Goal: Obtain resource: Obtain resource

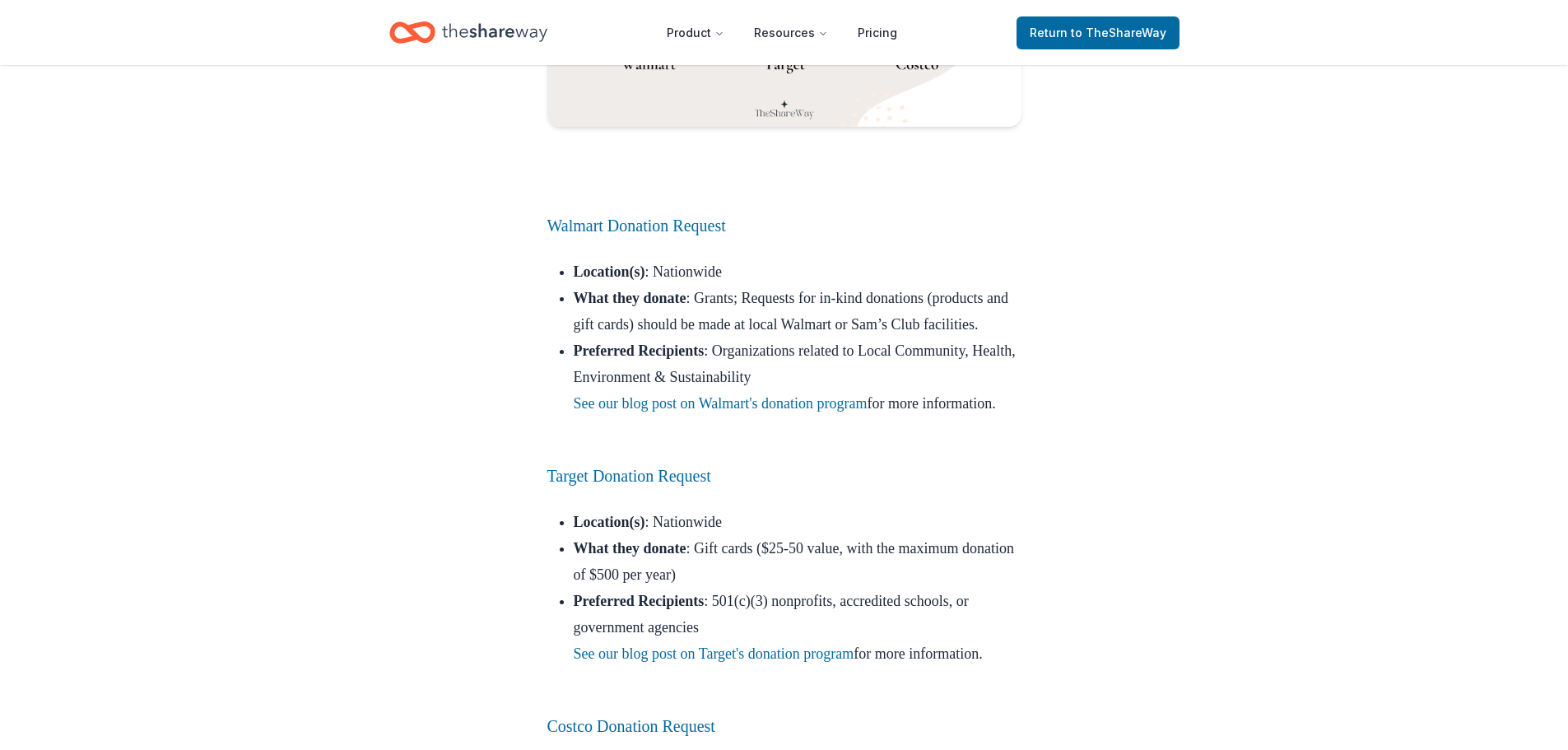
scroll to position [13663, 0]
